Goal: Find specific page/section: Find specific page/section

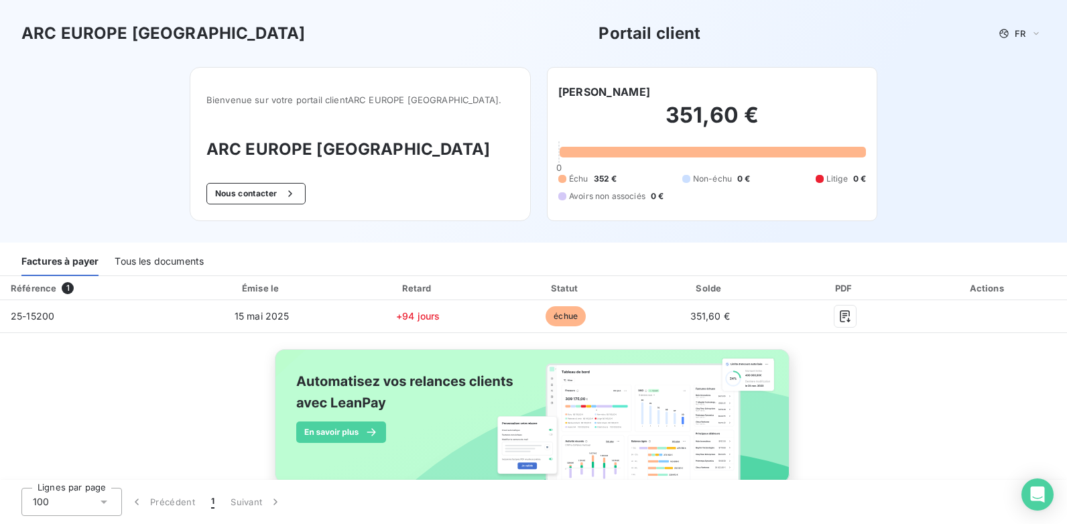
click at [741, 94] on div "[PERSON_NAME]" at bounding box center [712, 92] width 308 height 16
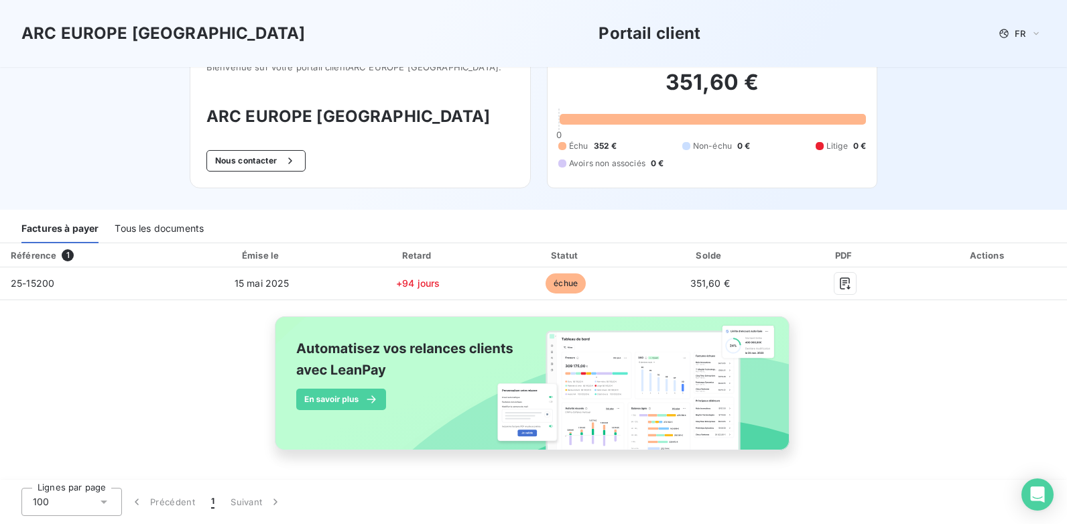
scroll to position [33, 0]
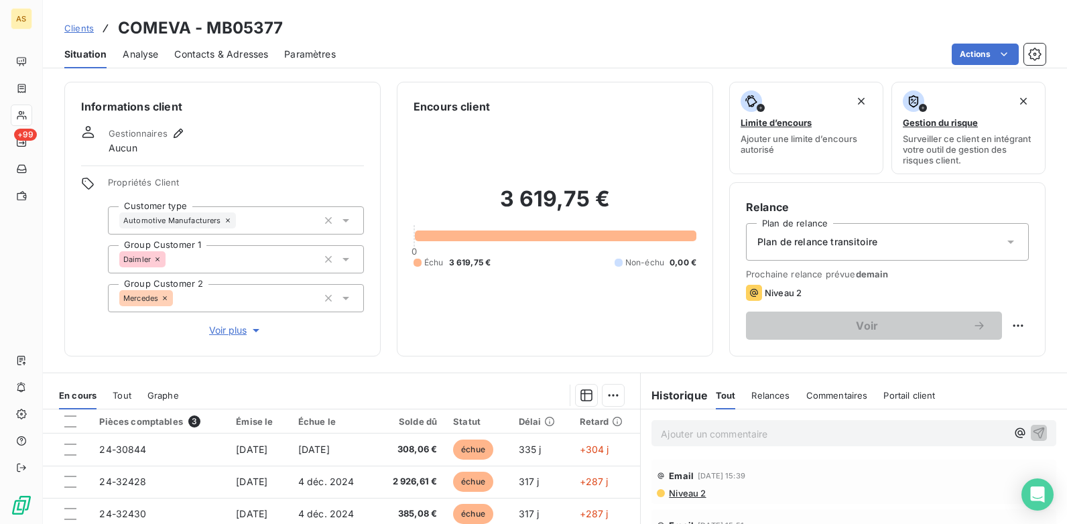
scroll to position [92, 0]
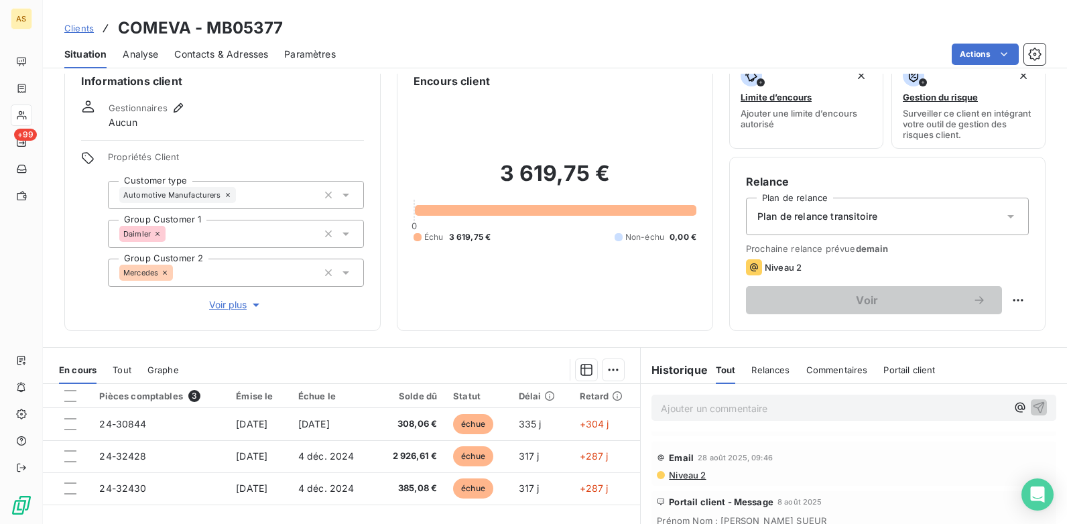
click at [84, 26] on span "Clients" at bounding box center [78, 28] width 29 height 11
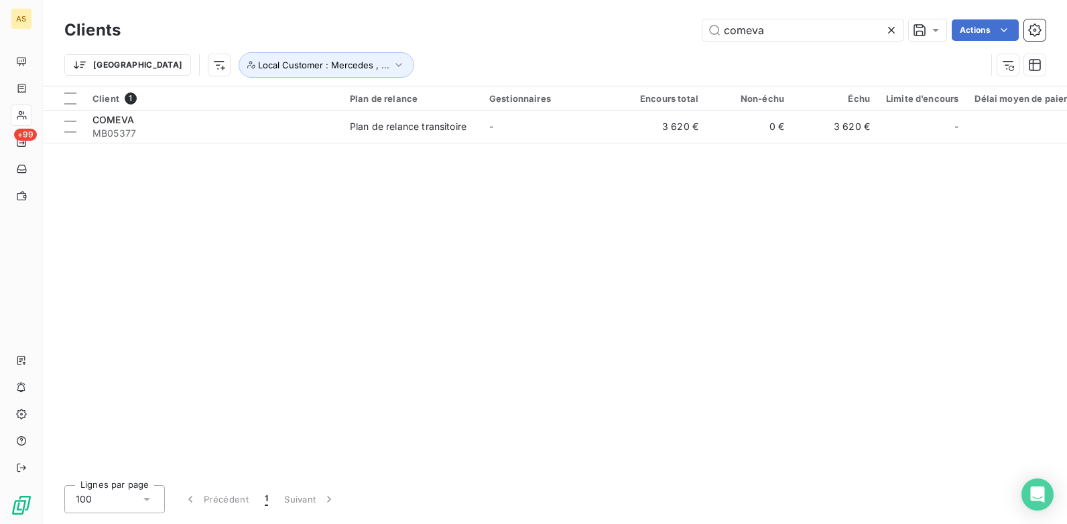
drag, startPoint x: 787, startPoint y: 32, endPoint x: 663, endPoint y: 41, distance: 124.9
click at [663, 41] on div "Clients comeva Actions" at bounding box center [554, 30] width 981 height 28
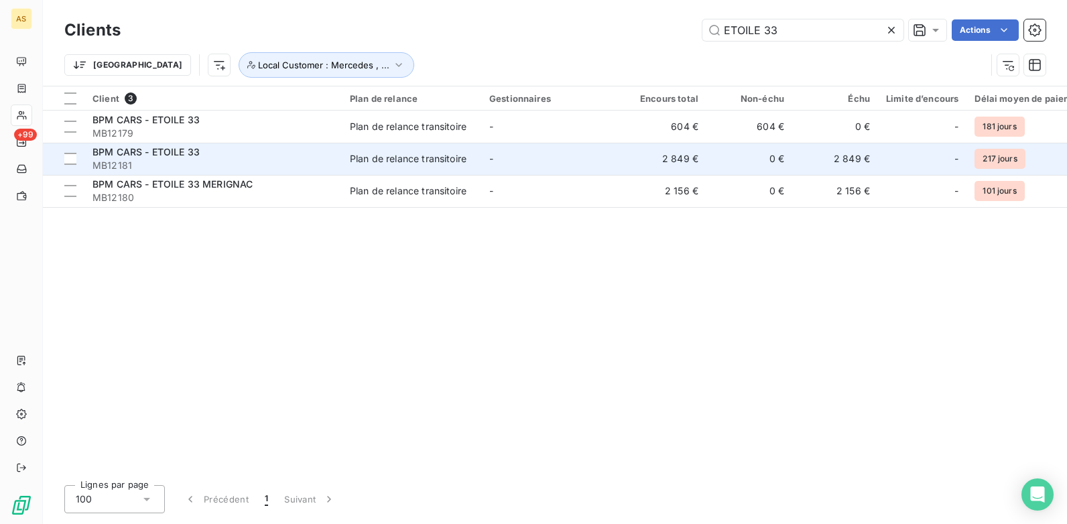
type input "ETOILE 33"
click at [697, 160] on td "2 849 €" at bounding box center [664, 159] width 86 height 32
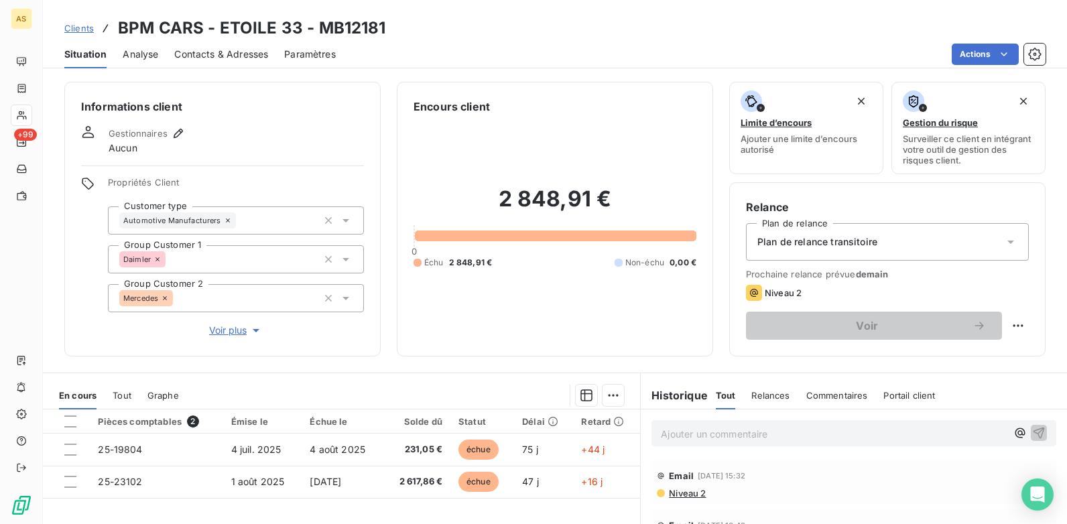
click at [80, 32] on span "Clients" at bounding box center [78, 28] width 29 height 11
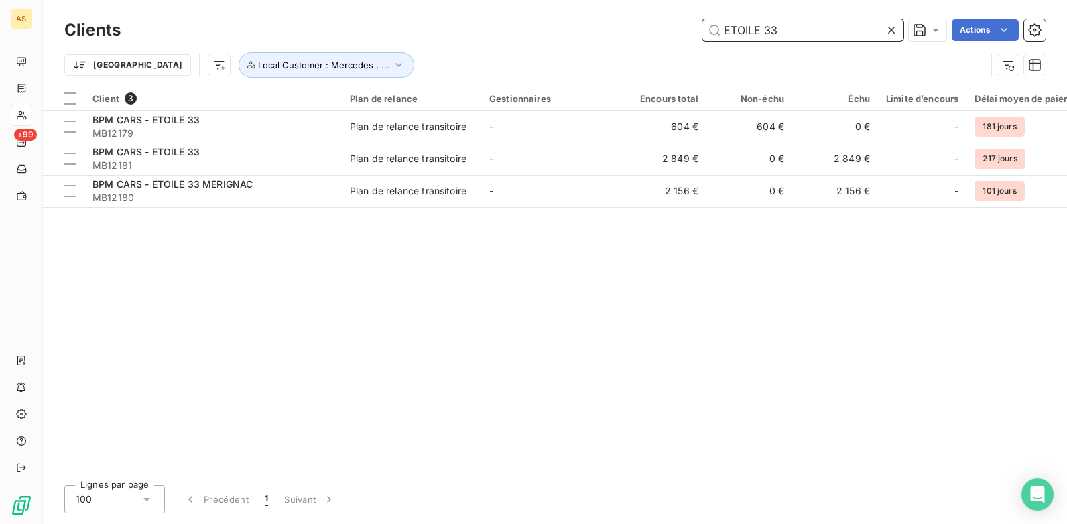
click at [783, 36] on input "ETOILE 33" at bounding box center [802, 29] width 201 height 21
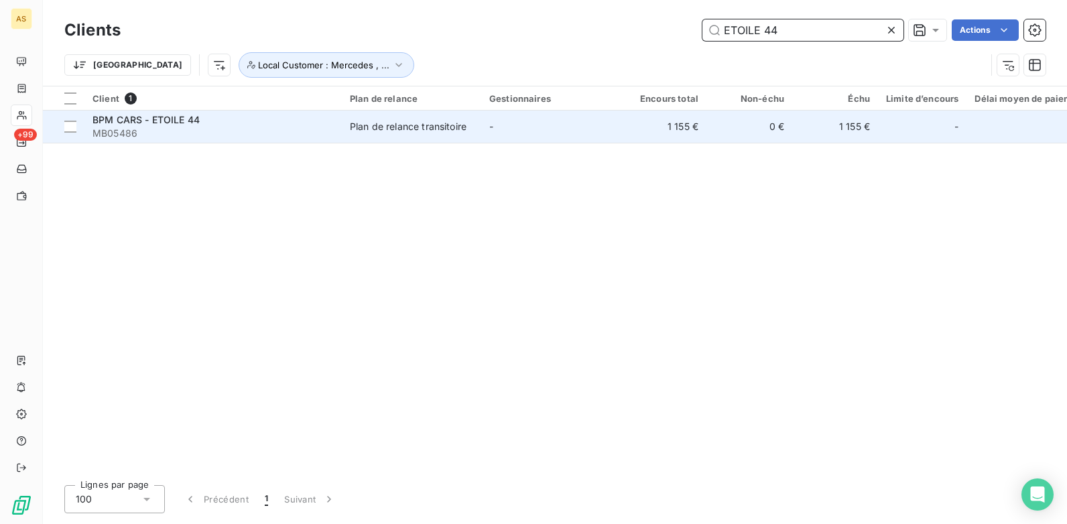
type input "ETOILE 44"
click at [537, 123] on td "-" at bounding box center [550, 127] width 139 height 32
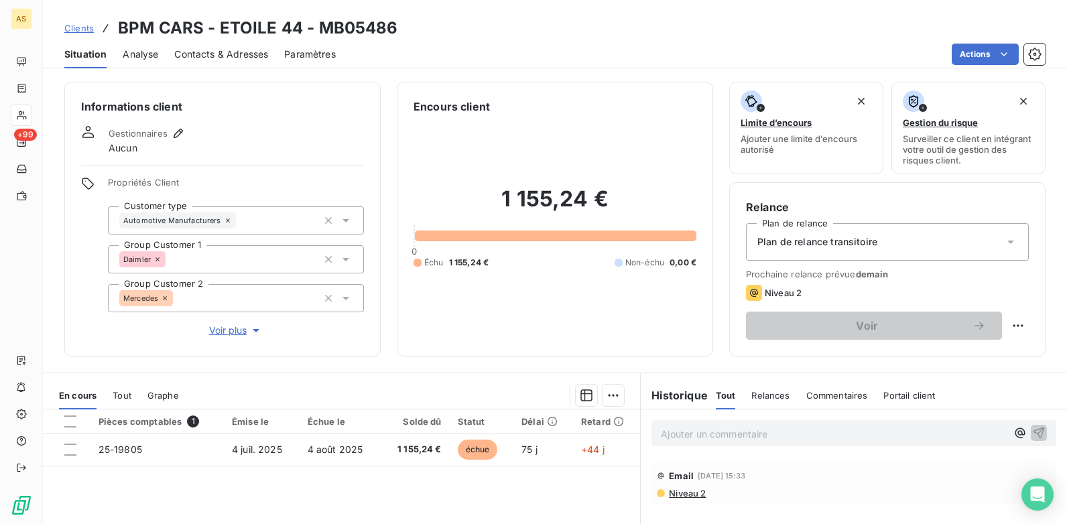
click at [83, 24] on span "Clients" at bounding box center [78, 28] width 29 height 11
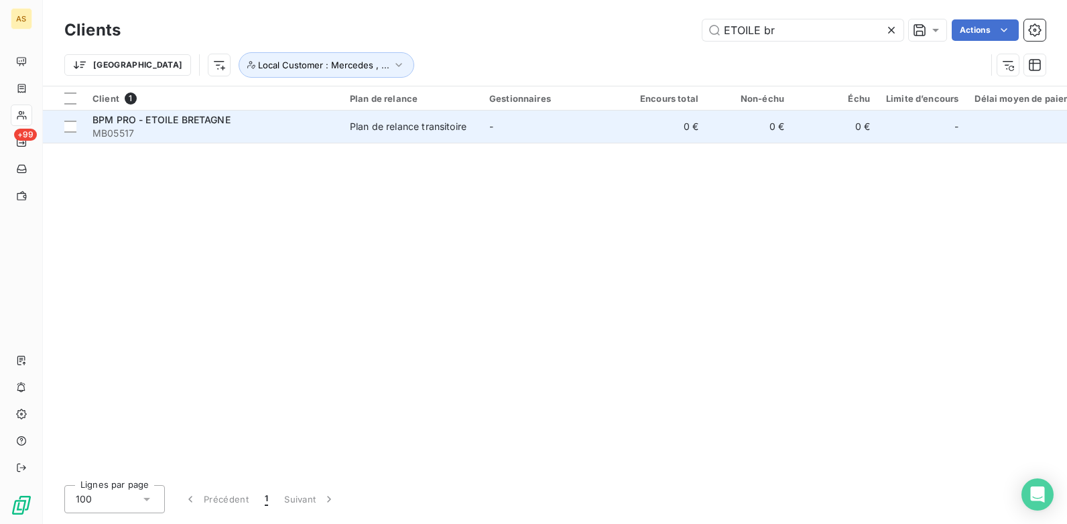
type input "ETOILE br"
click at [808, 128] on td "0 €" at bounding box center [835, 127] width 86 height 32
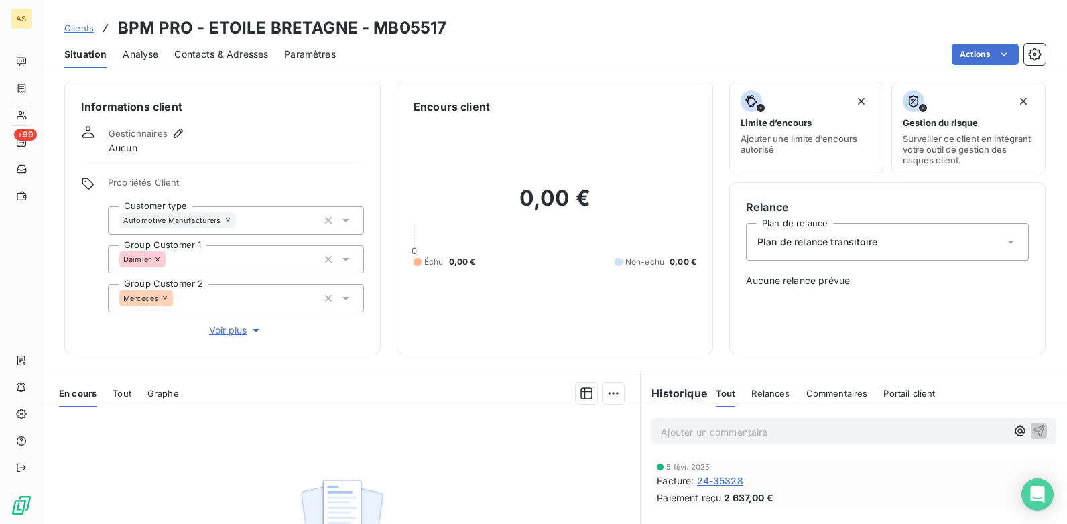
click at [84, 29] on span "Clients" at bounding box center [78, 28] width 29 height 11
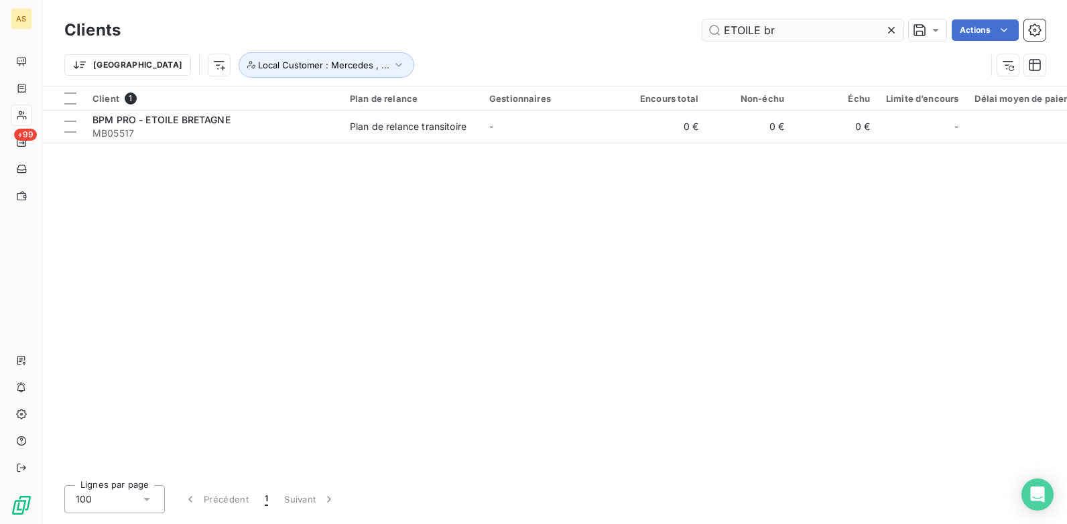
click at [779, 35] on input "ETOILE br" at bounding box center [802, 29] width 201 height 21
click at [806, 36] on input "ETOILE 44" at bounding box center [802, 29] width 201 height 21
click at [771, 30] on input "ETOILE 41" at bounding box center [802, 29] width 201 height 21
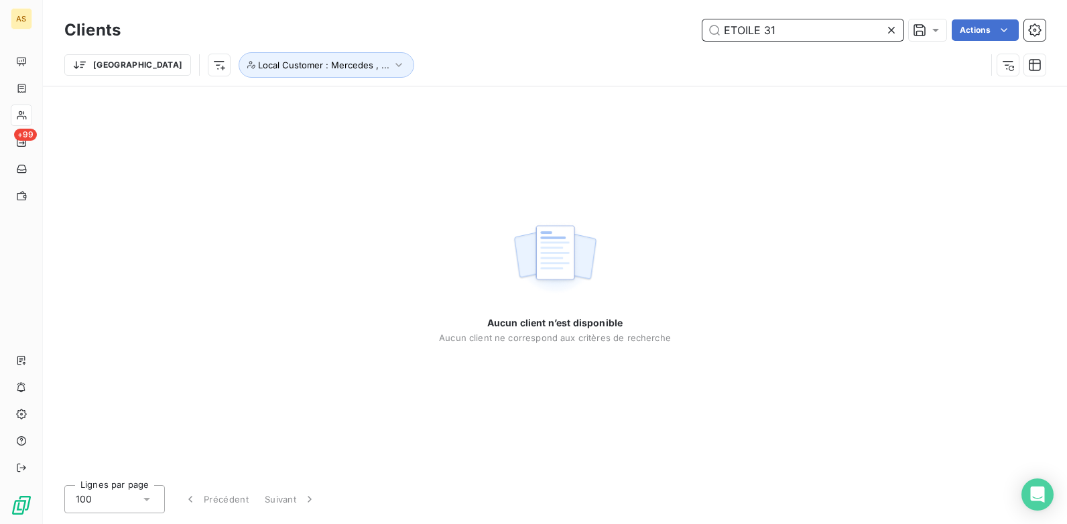
click at [785, 31] on input "ETOILE 31" at bounding box center [802, 29] width 201 height 21
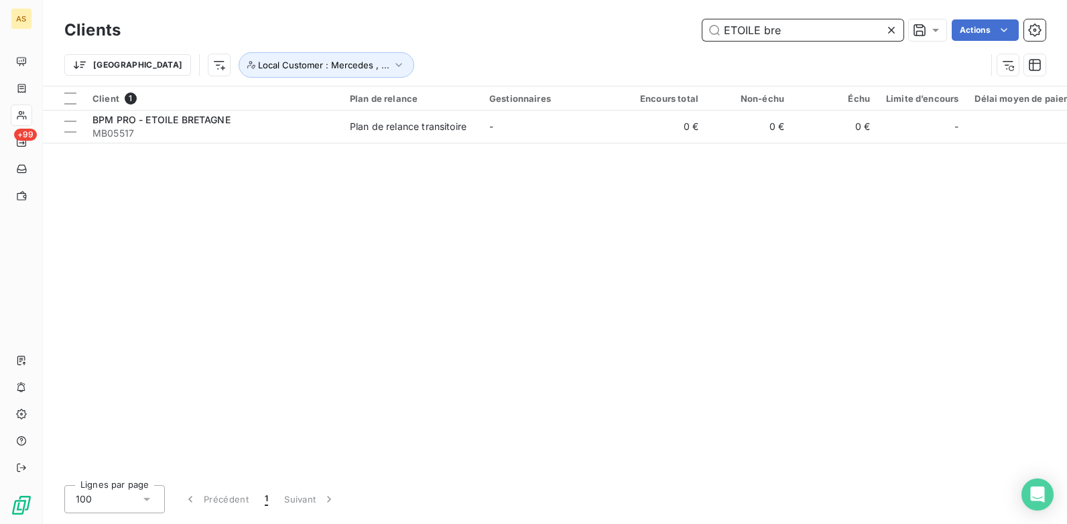
click at [781, 31] on input "ETOILE bre" at bounding box center [802, 29] width 201 height 21
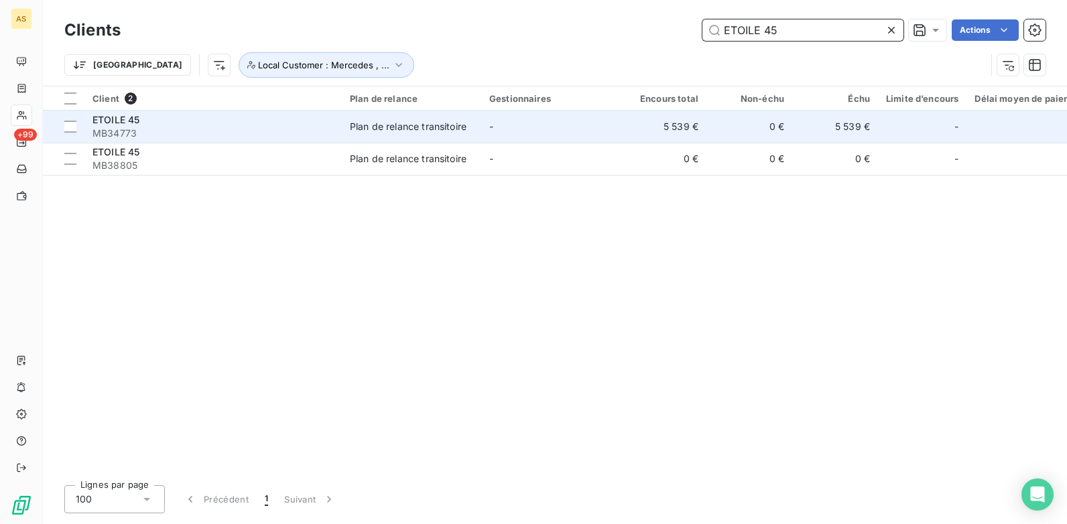
type input "ETOILE 45"
click at [535, 127] on td "-" at bounding box center [550, 127] width 139 height 32
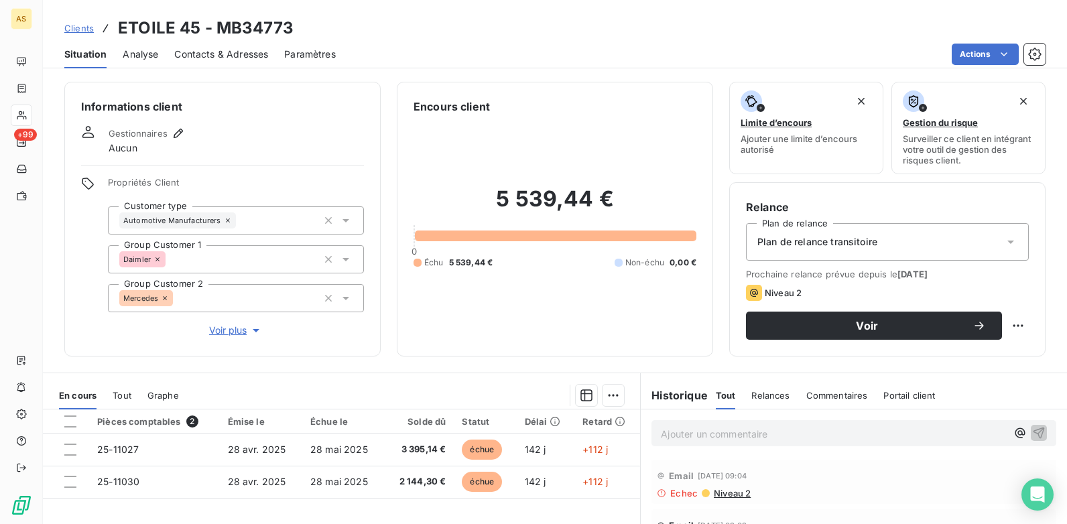
click at [82, 28] on span "Clients" at bounding box center [78, 28] width 29 height 11
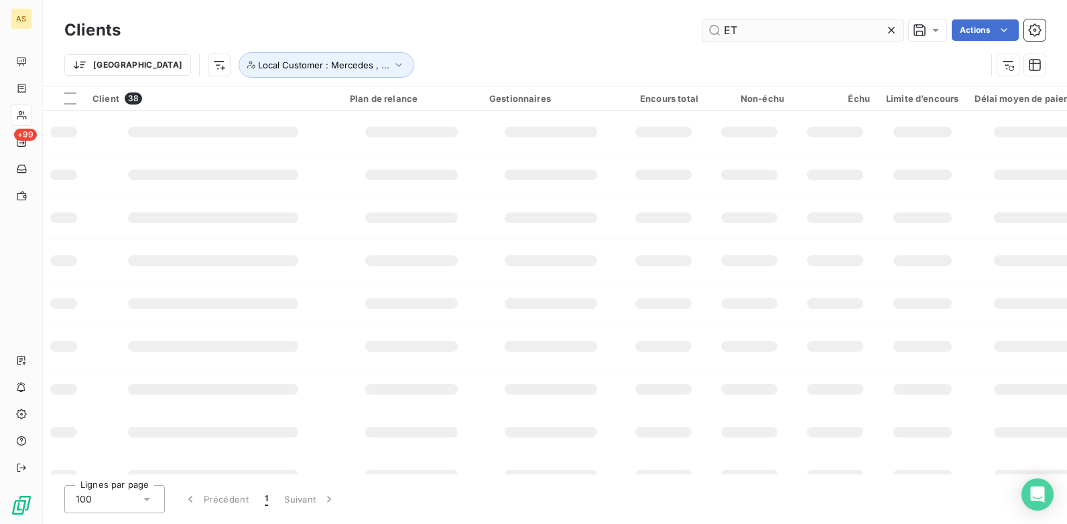
type input "E"
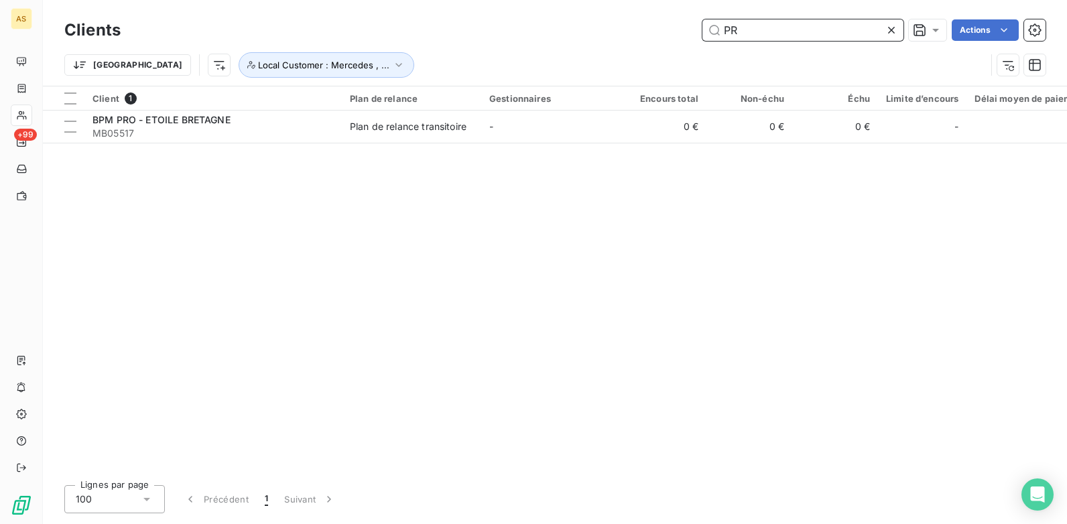
type input "P"
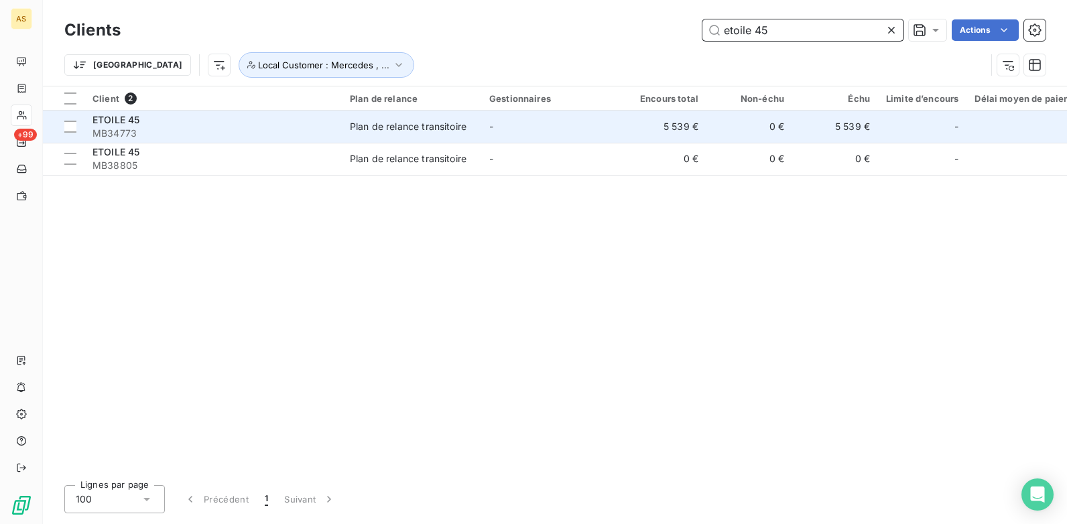
type input "etoile 45"
click at [782, 135] on td "0 €" at bounding box center [749, 127] width 86 height 32
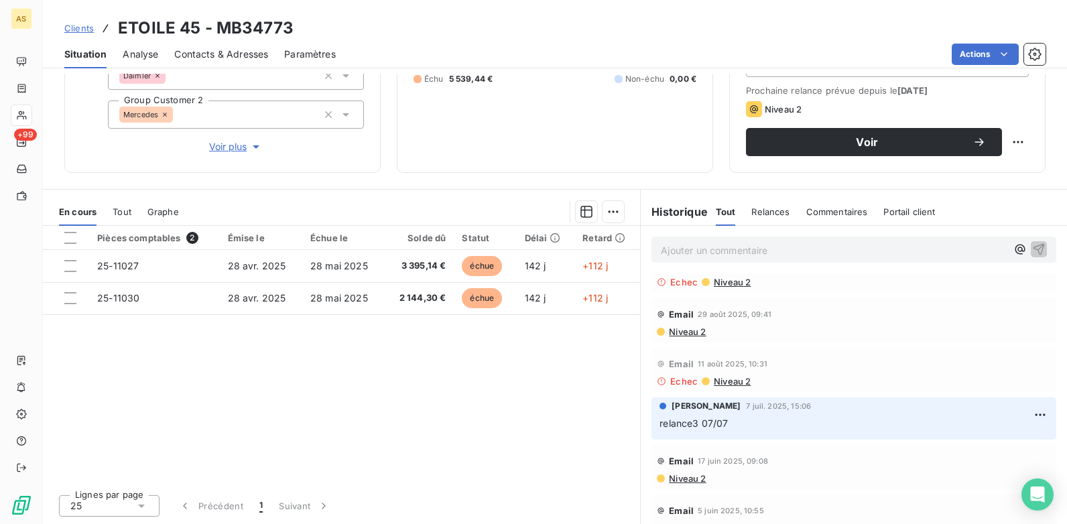
scroll to position [144, 0]
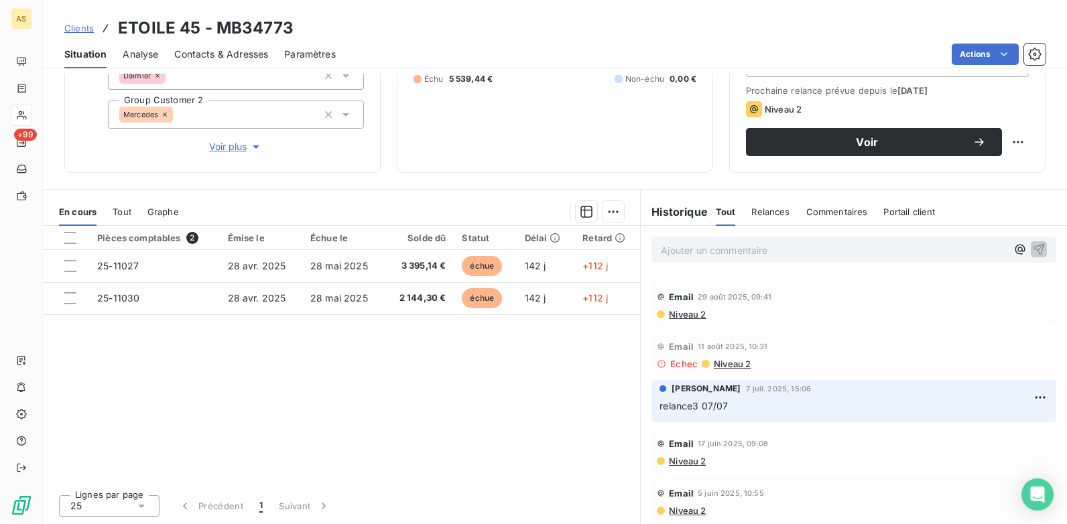
click at [690, 463] on span "Niveau 2" at bounding box center [686, 461] width 38 height 11
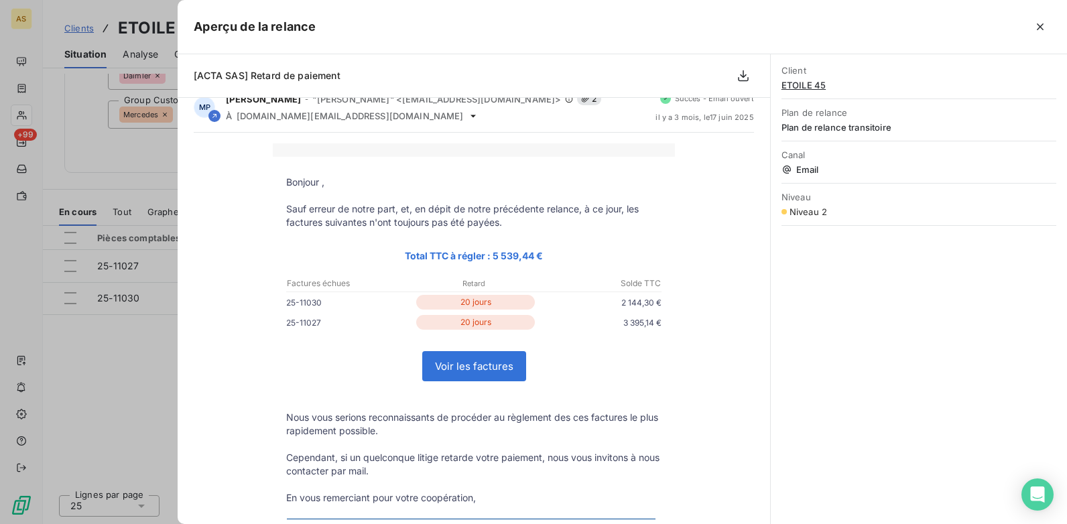
scroll to position [9, 0]
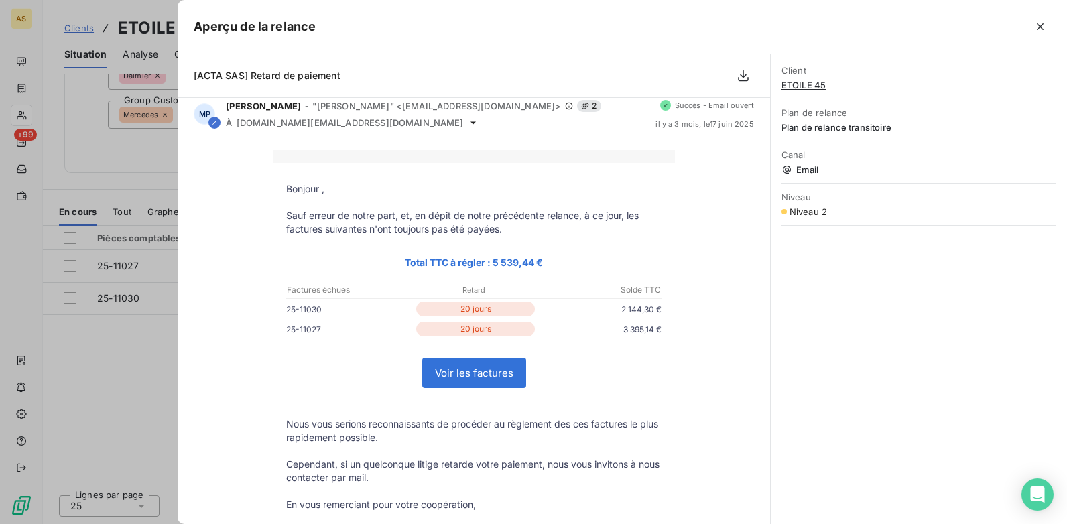
click at [97, 385] on div at bounding box center [533, 262] width 1067 height 524
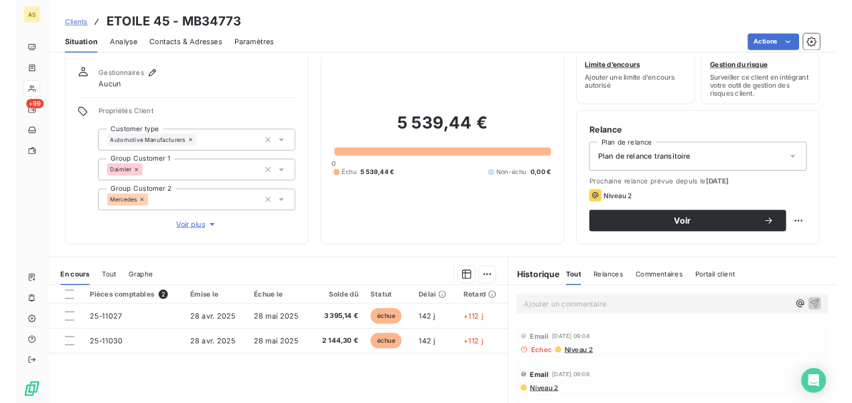
scroll to position [0, 0]
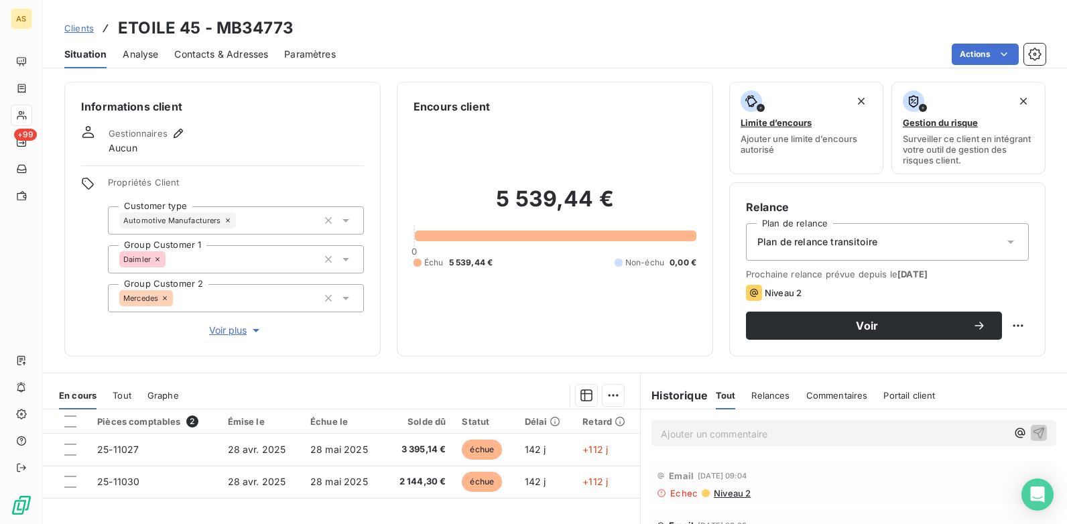
click at [79, 30] on span "Clients" at bounding box center [78, 28] width 29 height 11
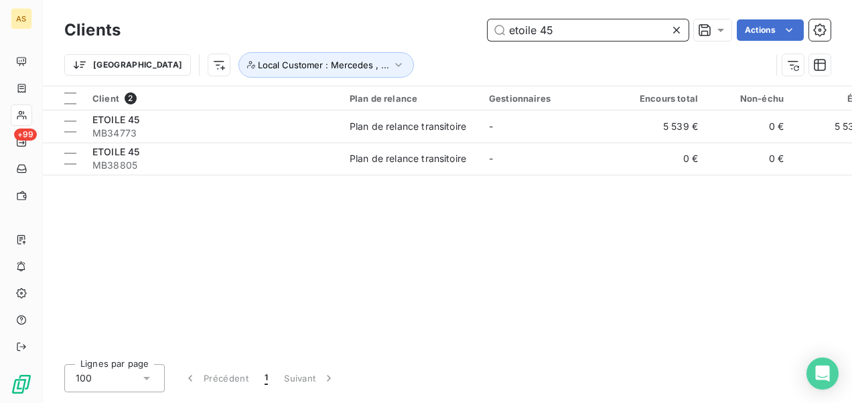
click at [575, 36] on input "etoile 45" at bounding box center [588, 29] width 201 height 21
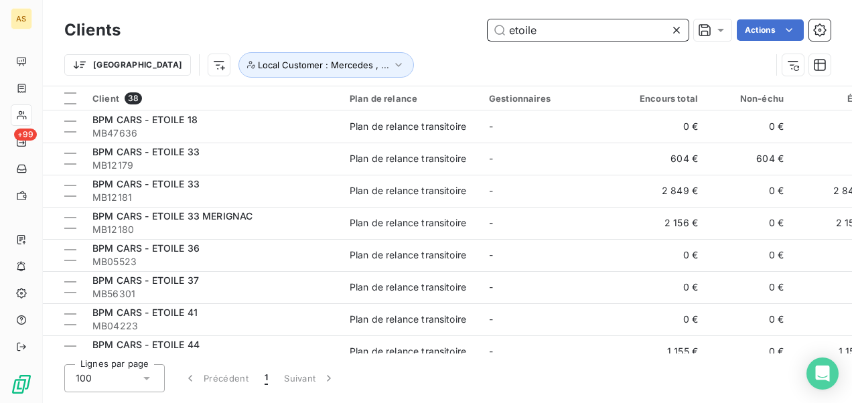
click at [568, 21] on input "etoile" at bounding box center [588, 29] width 201 height 21
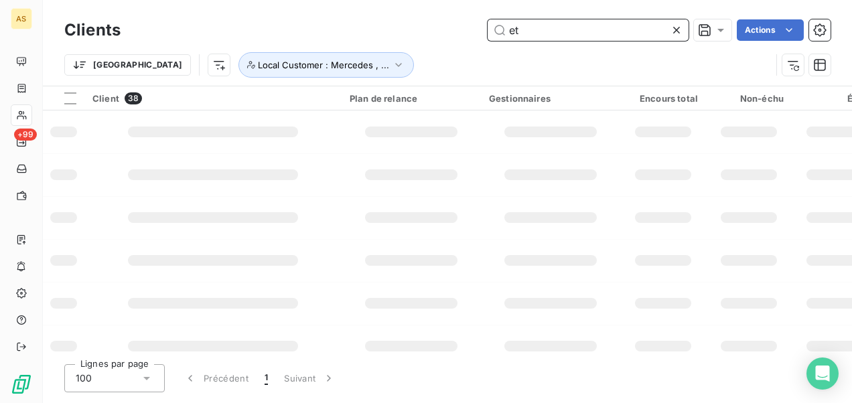
type input "e"
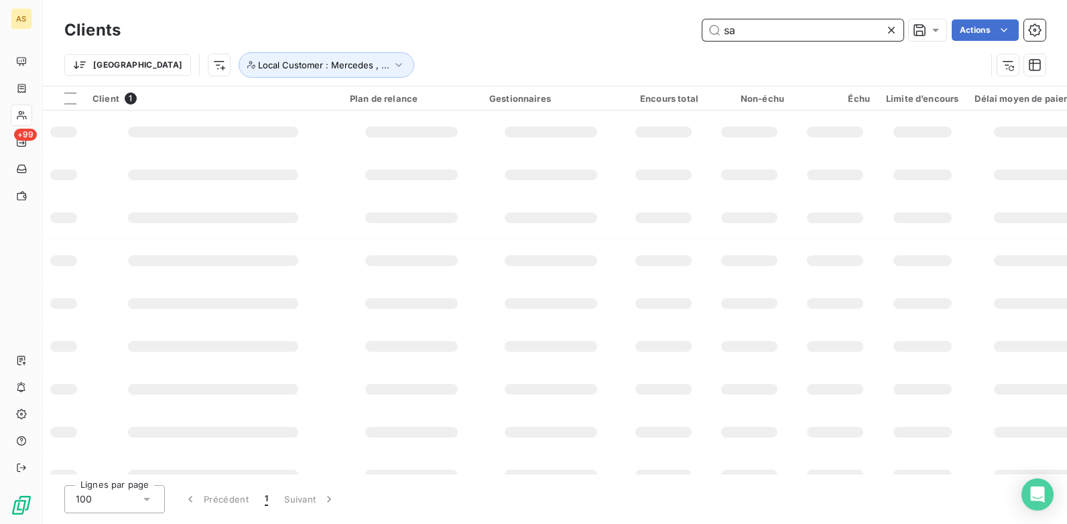
type input "s"
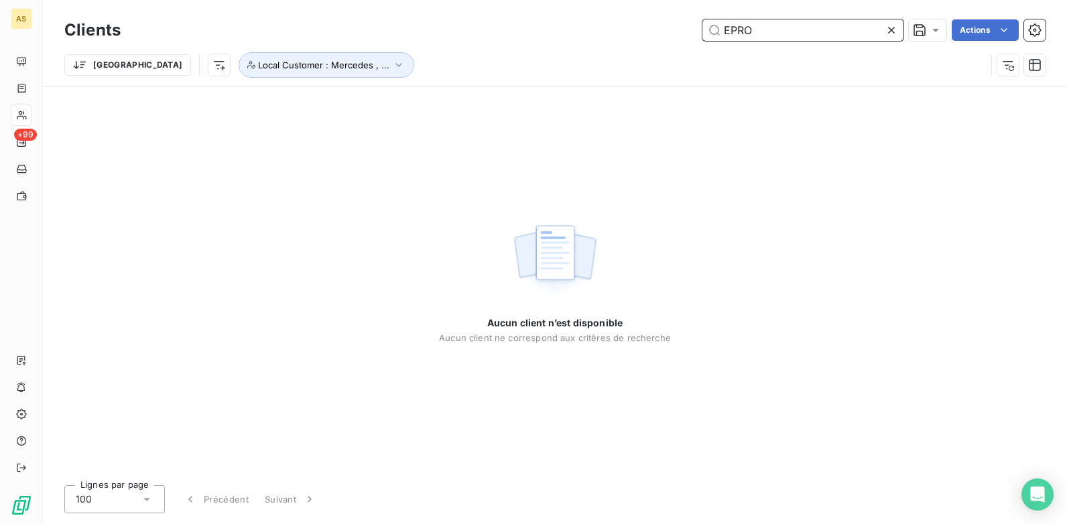
type input "PRO"
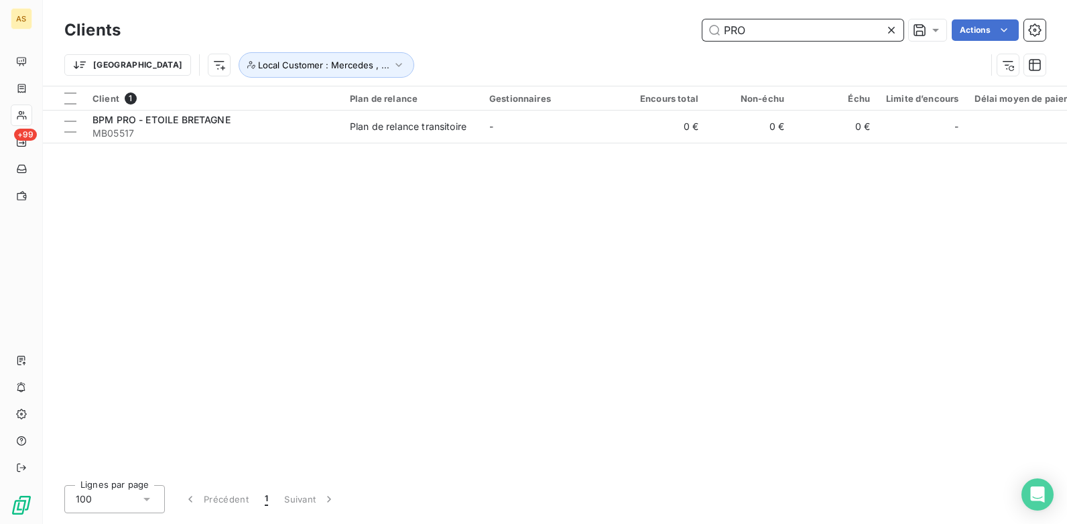
drag, startPoint x: 749, startPoint y: 32, endPoint x: 724, endPoint y: 27, distance: 25.4
click at [724, 27] on input "PRO" at bounding box center [802, 29] width 201 height 21
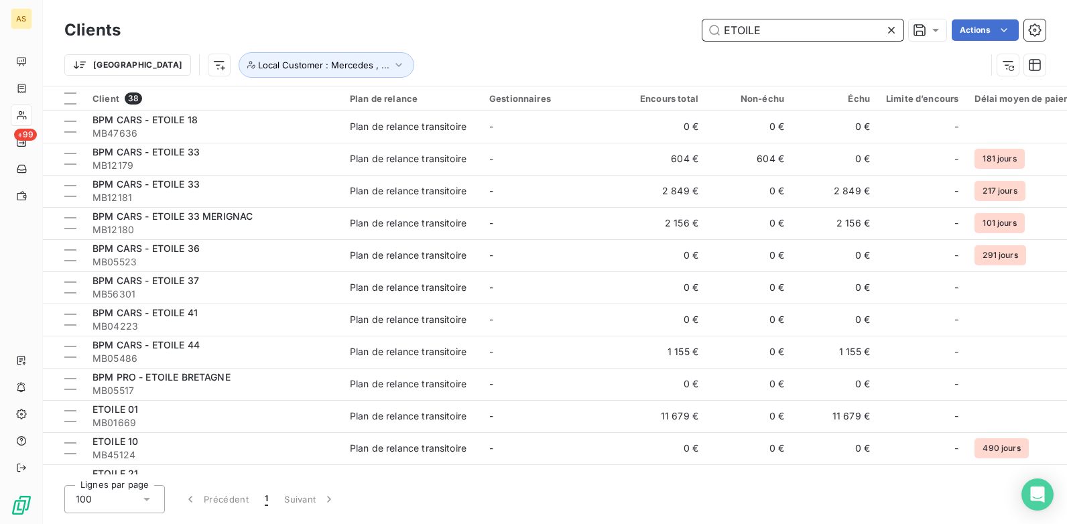
click at [761, 34] on input "ETOILE" at bounding box center [802, 29] width 201 height 21
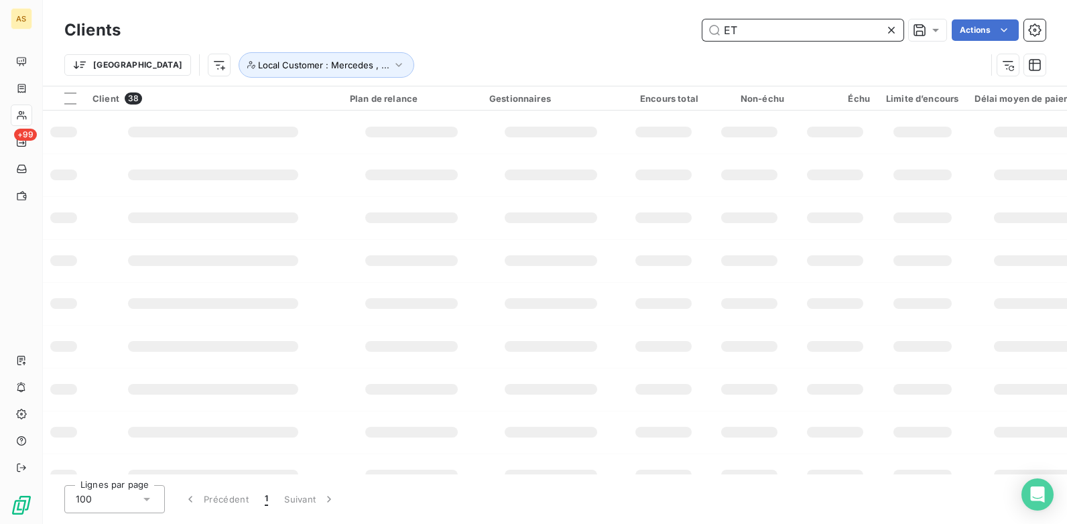
type input "E"
type input "P"
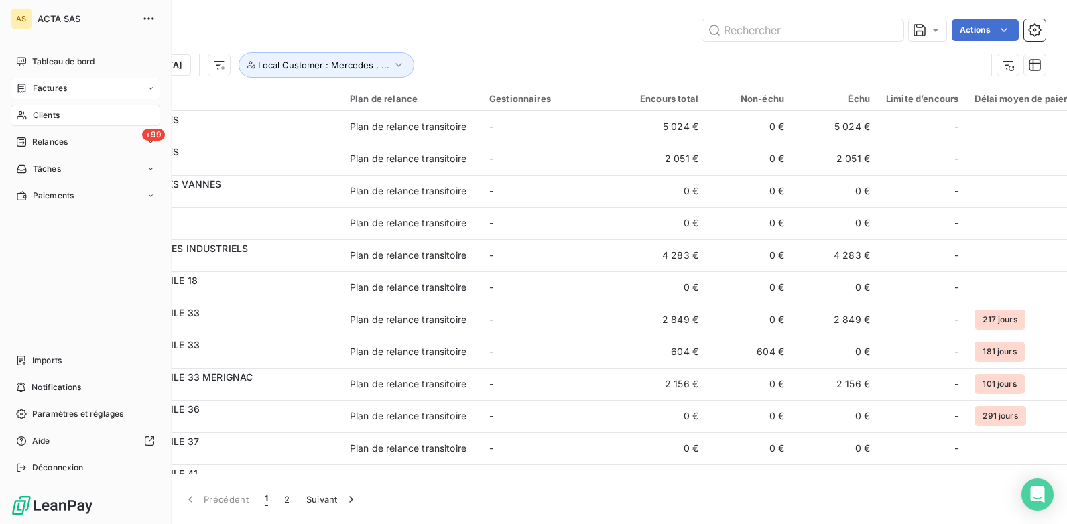
click at [66, 90] on span "Factures" at bounding box center [50, 88] width 34 height 12
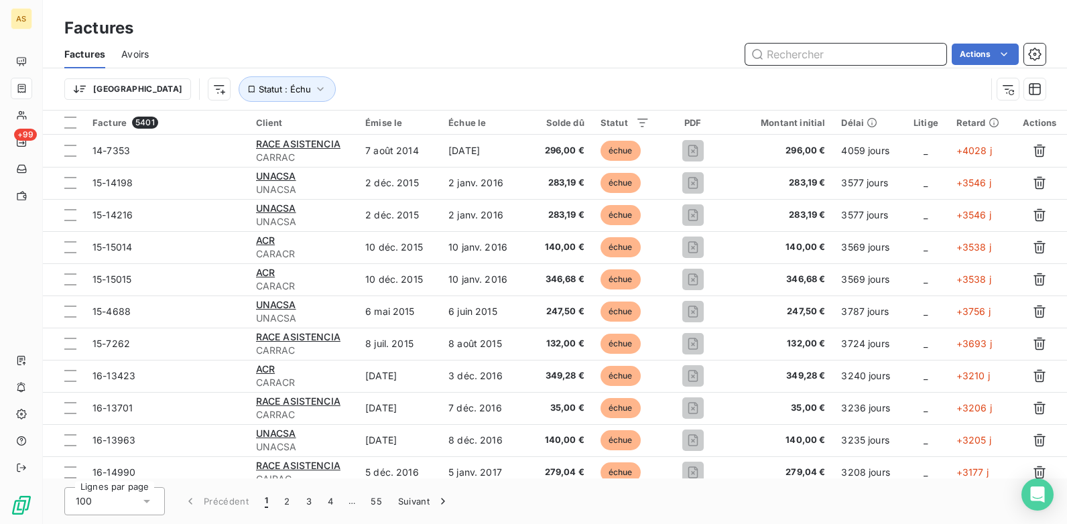
click at [777, 54] on input "text" at bounding box center [845, 54] width 201 height 21
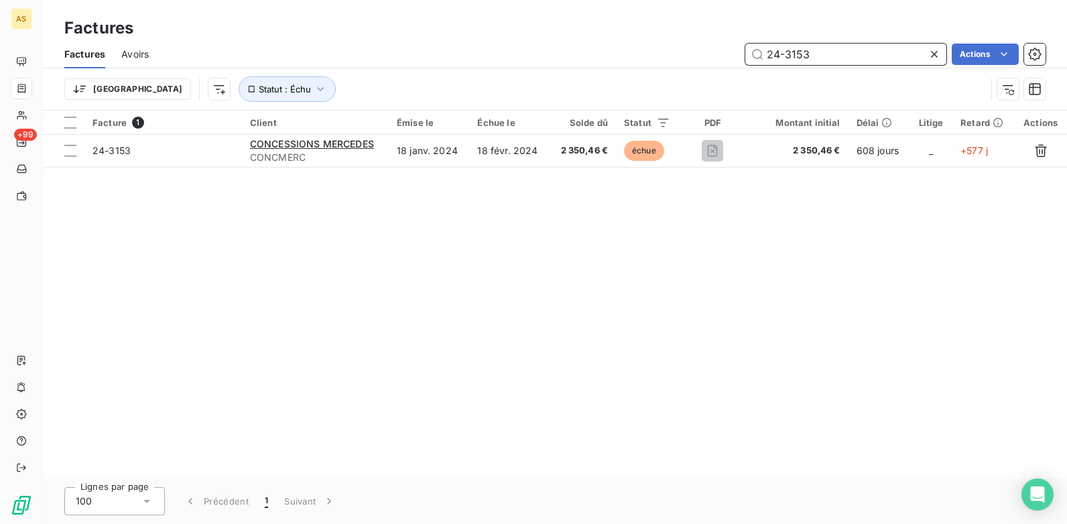
type input "24-3153"
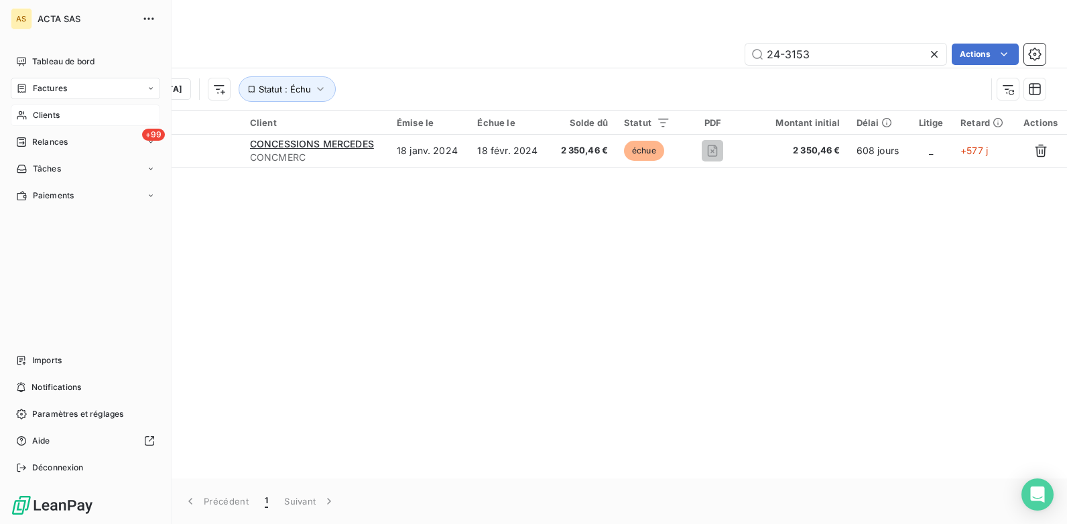
click at [34, 112] on span "Clients" at bounding box center [46, 115] width 27 height 12
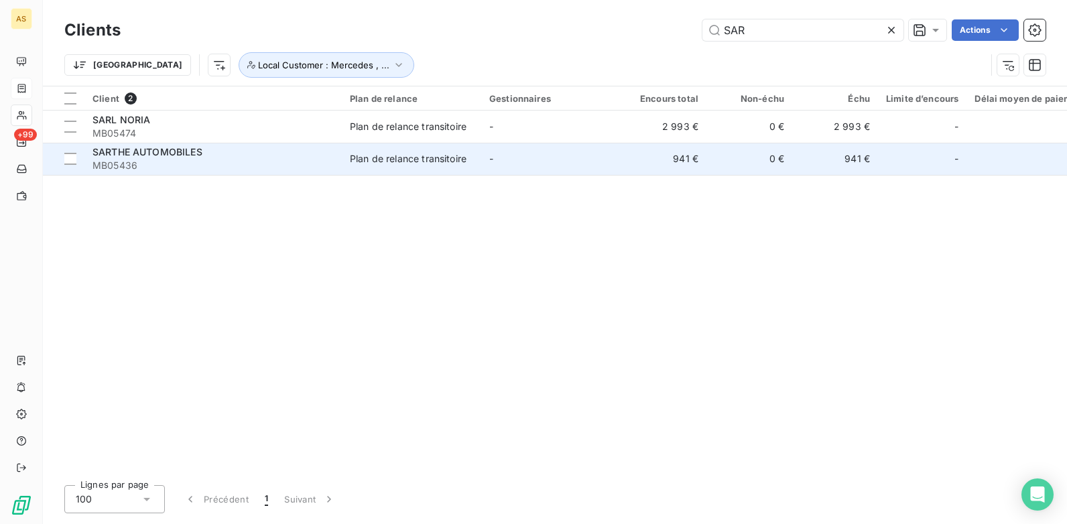
type input "SAR"
click at [843, 166] on td "941 €" at bounding box center [835, 159] width 86 height 32
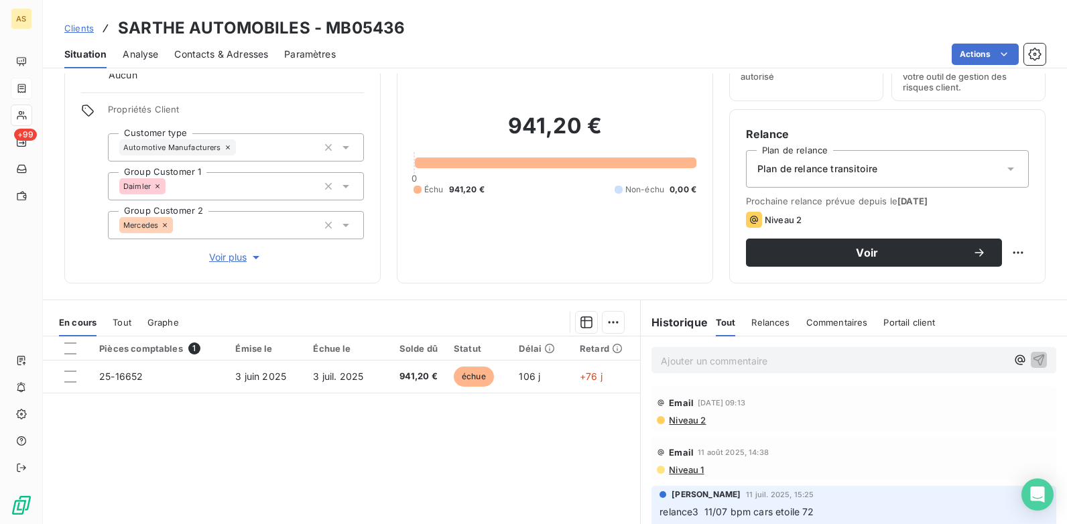
scroll to position [50, 0]
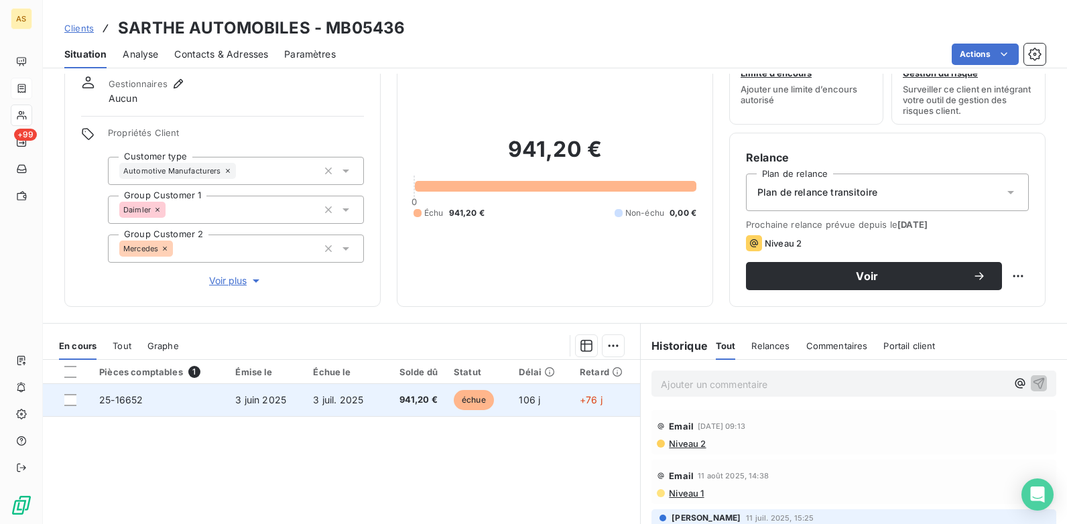
click at [113, 398] on span "25-16652" at bounding box center [121, 399] width 44 height 11
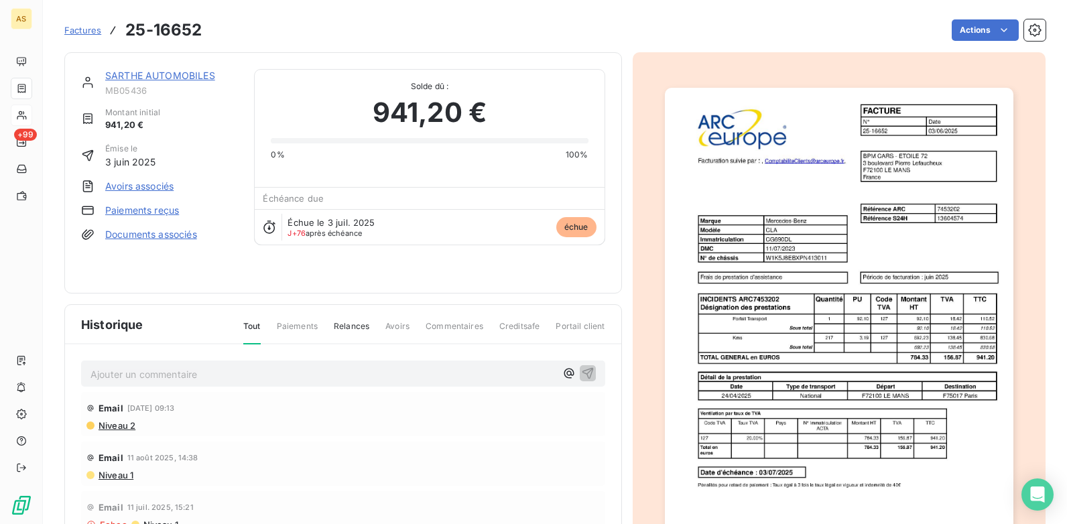
click at [193, 77] on link "SARTHE AUTOMOBILES" at bounding box center [160, 75] width 110 height 11
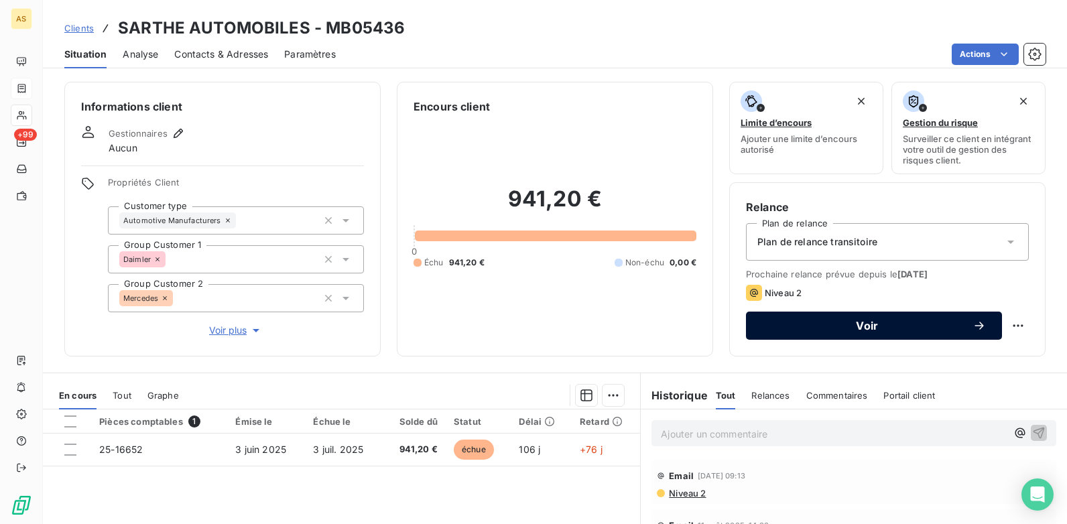
click at [765, 336] on button "Voir" at bounding box center [874, 326] width 256 height 28
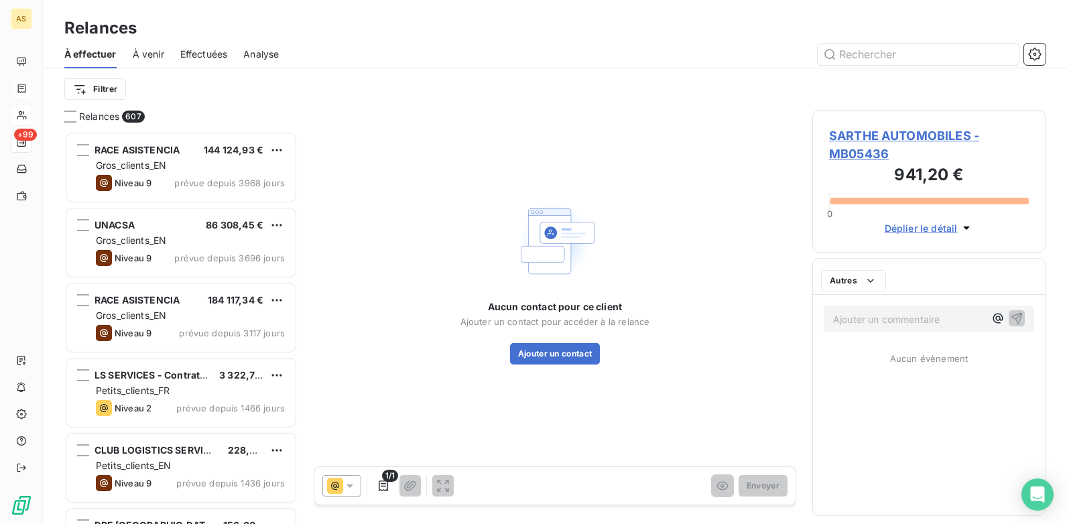
scroll to position [383, 223]
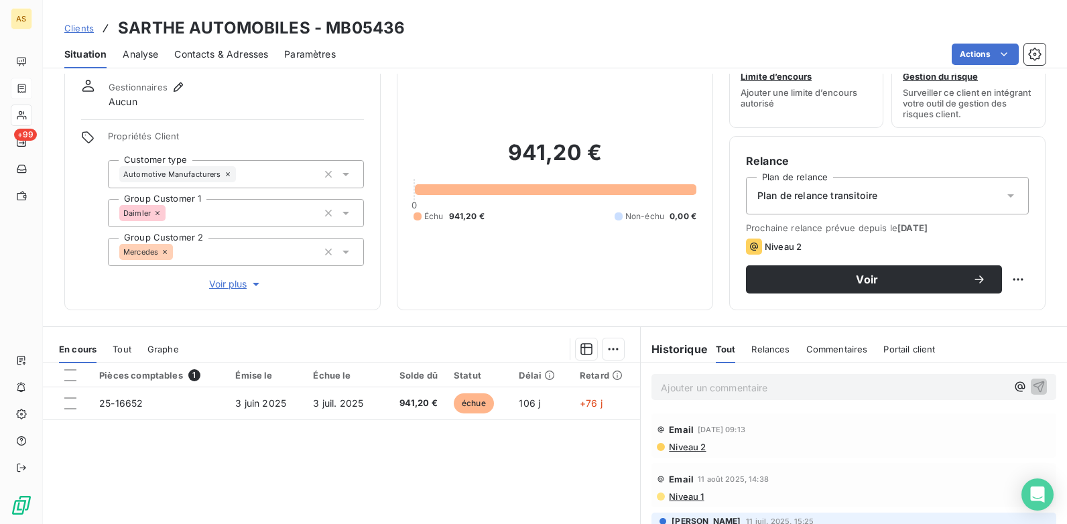
scroll to position [67, 0]
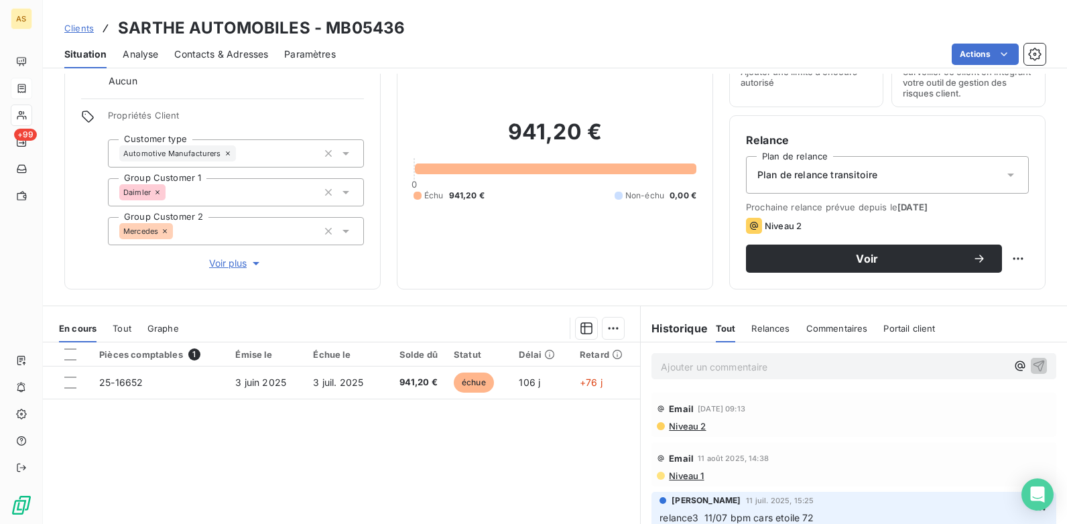
click at [684, 428] on span "Niveau 2" at bounding box center [686, 426] width 38 height 11
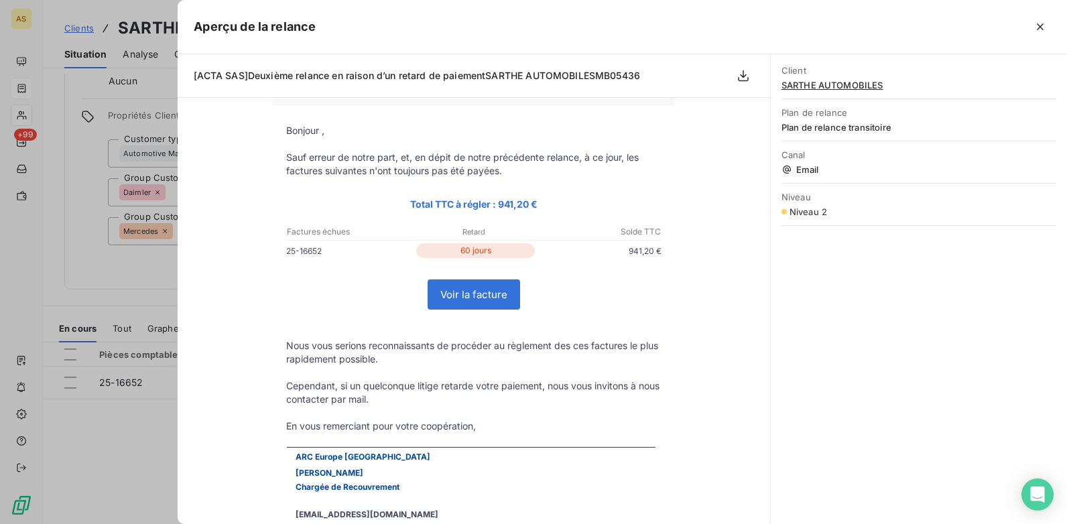
scroll to position [0, 0]
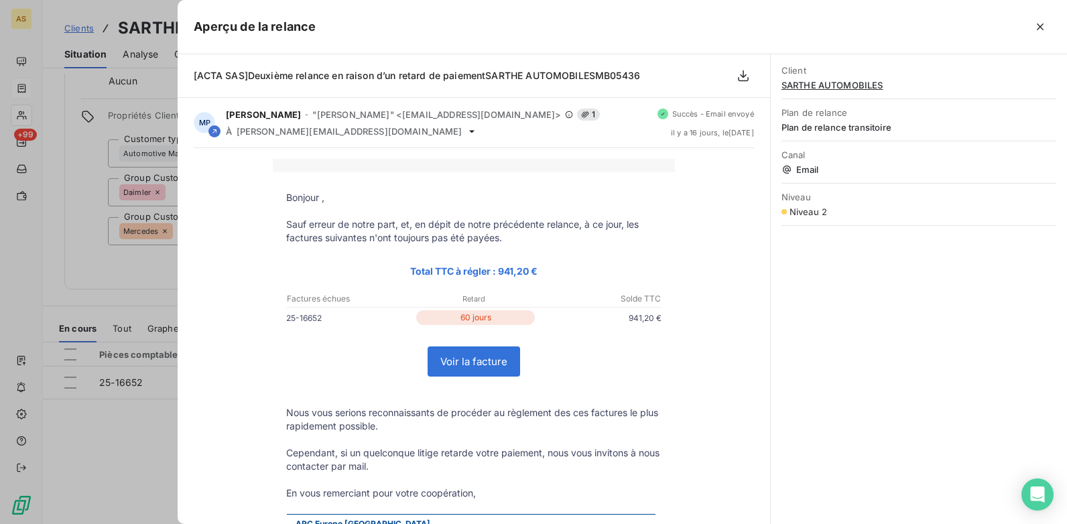
click at [131, 270] on div at bounding box center [533, 262] width 1067 height 524
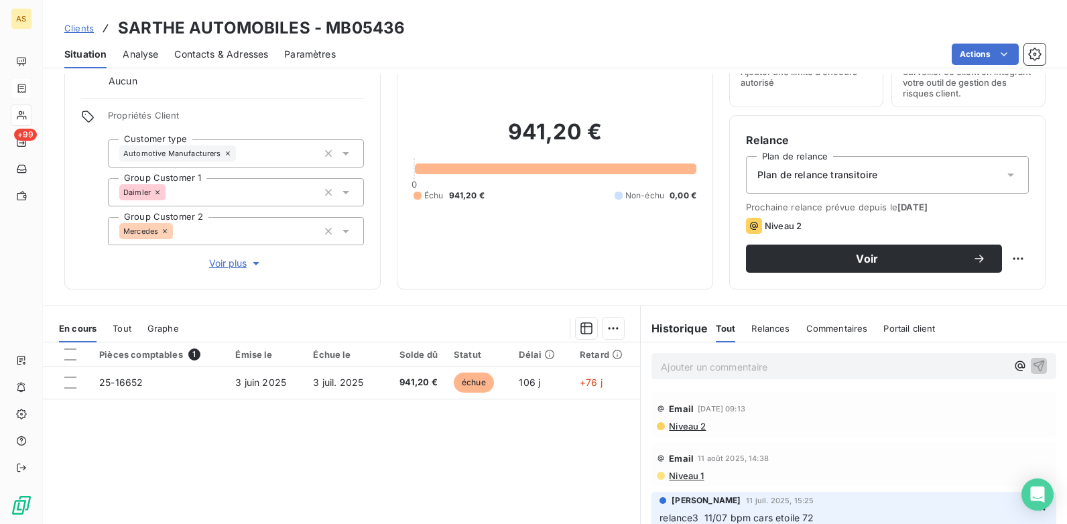
click at [74, 27] on span "Clients" at bounding box center [78, 28] width 29 height 11
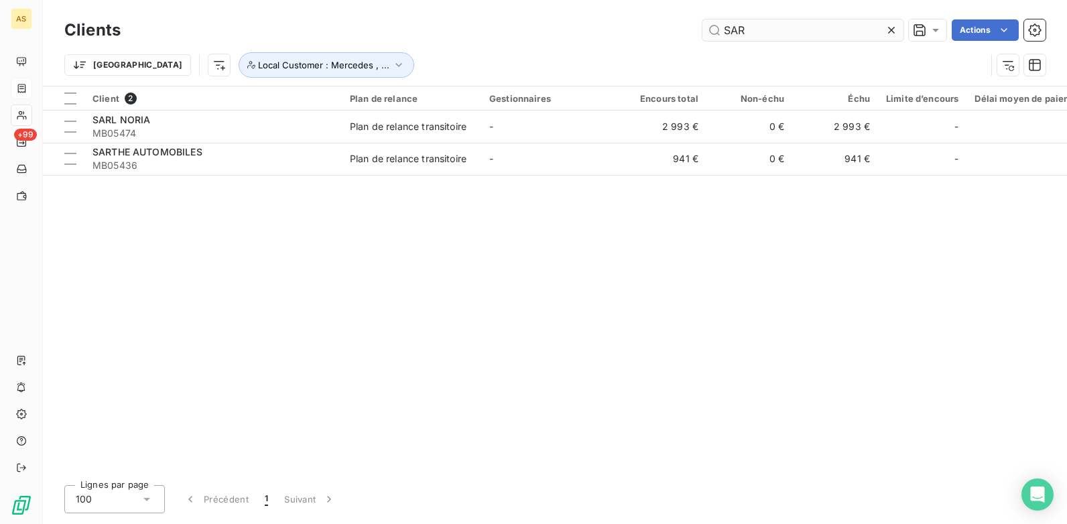
click at [783, 30] on input "SAR" at bounding box center [802, 29] width 201 height 21
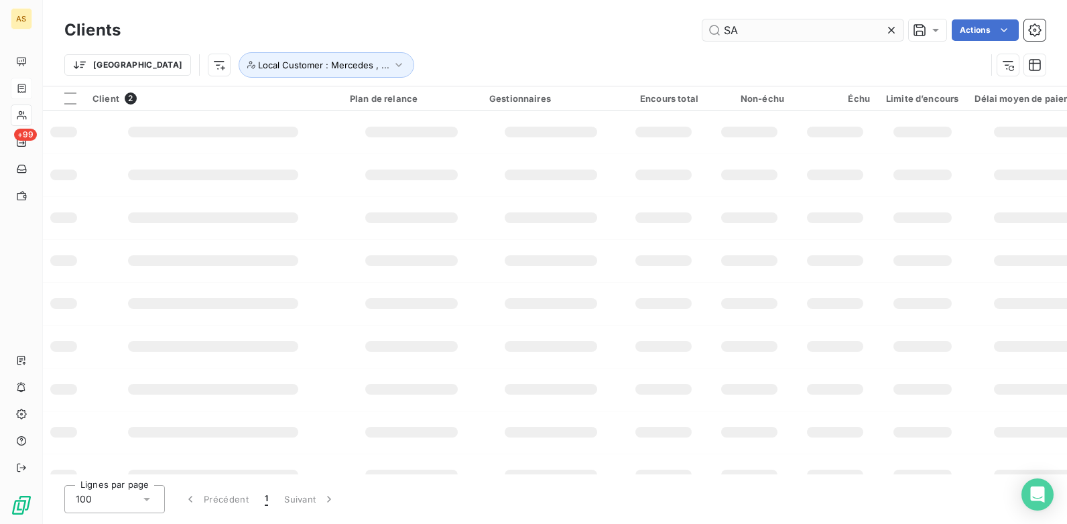
type input "S"
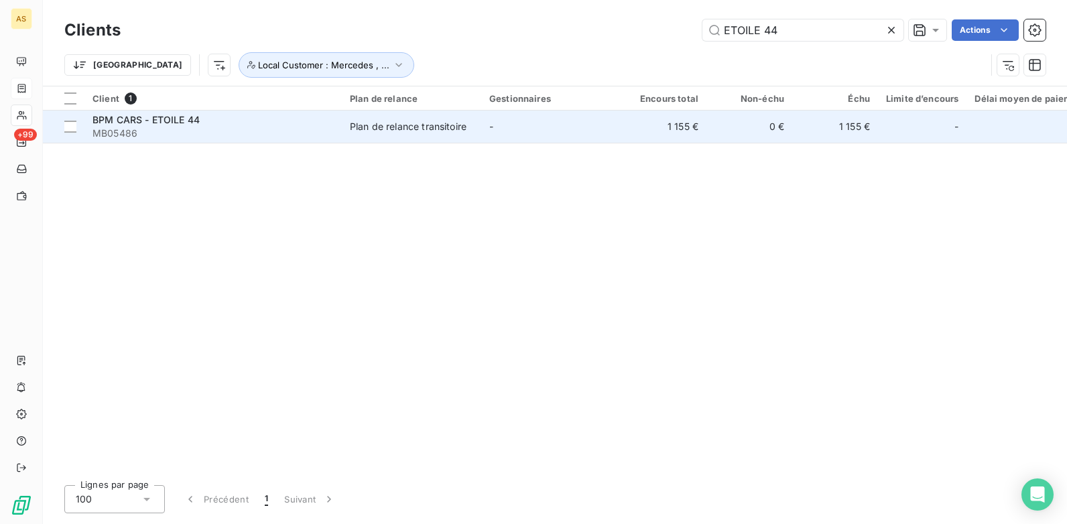
type input "ETOILE 44"
click at [629, 124] on td "1 155 €" at bounding box center [664, 127] width 86 height 32
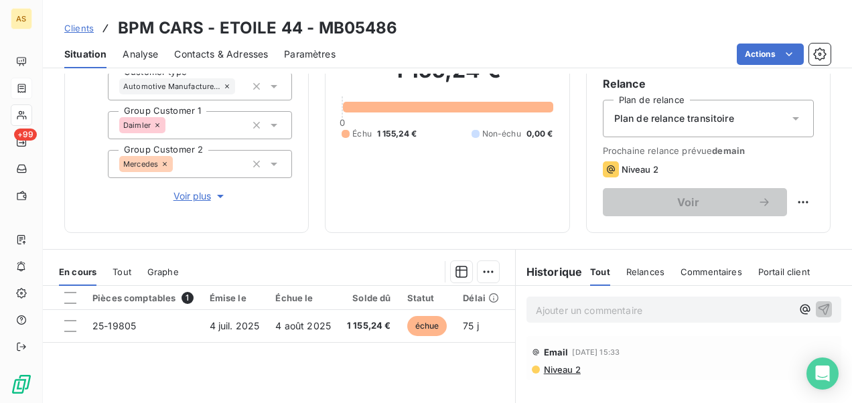
scroll to position [134, 0]
